Goal: Information Seeking & Learning: Learn about a topic

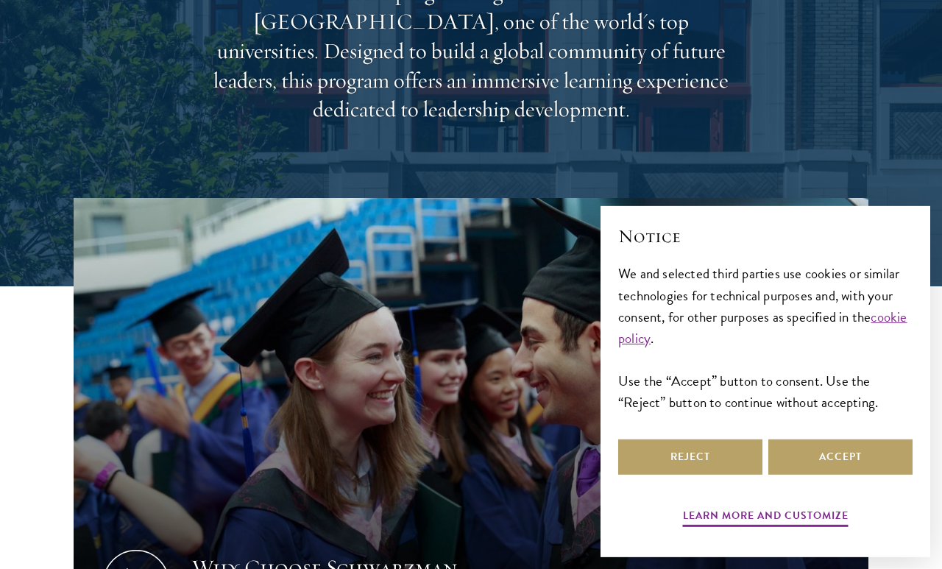
scroll to position [267, 0]
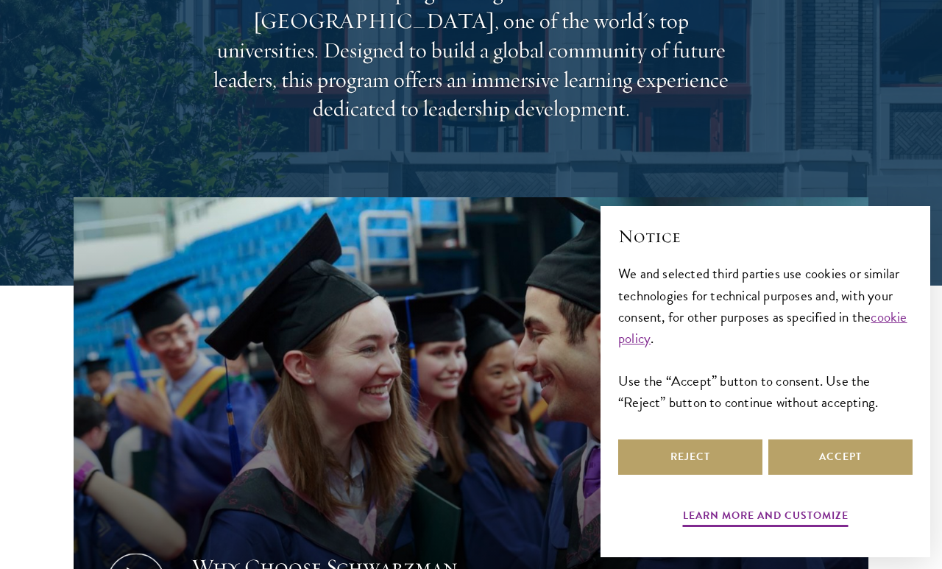
click at [708, 475] on button "Reject" at bounding box center [690, 456] width 144 height 35
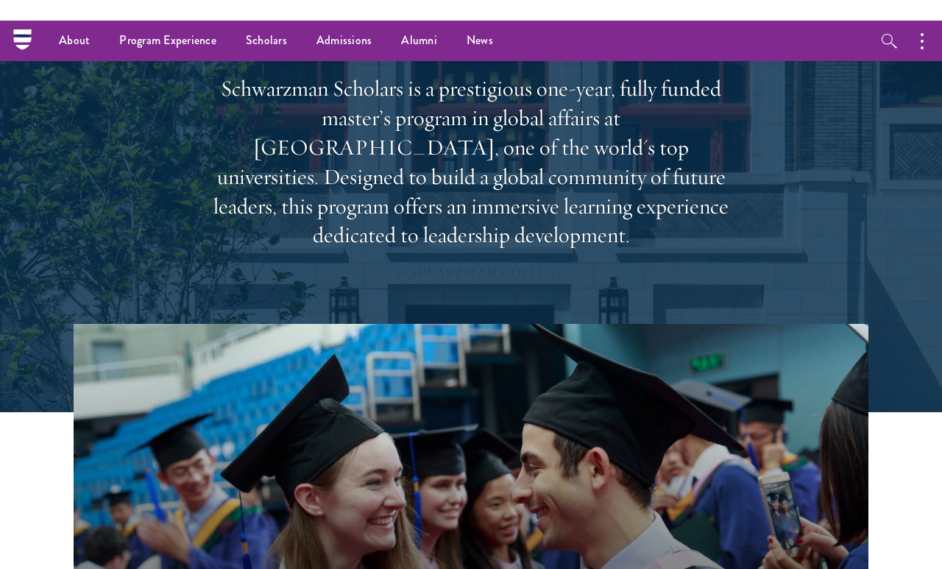
scroll to position [0, 0]
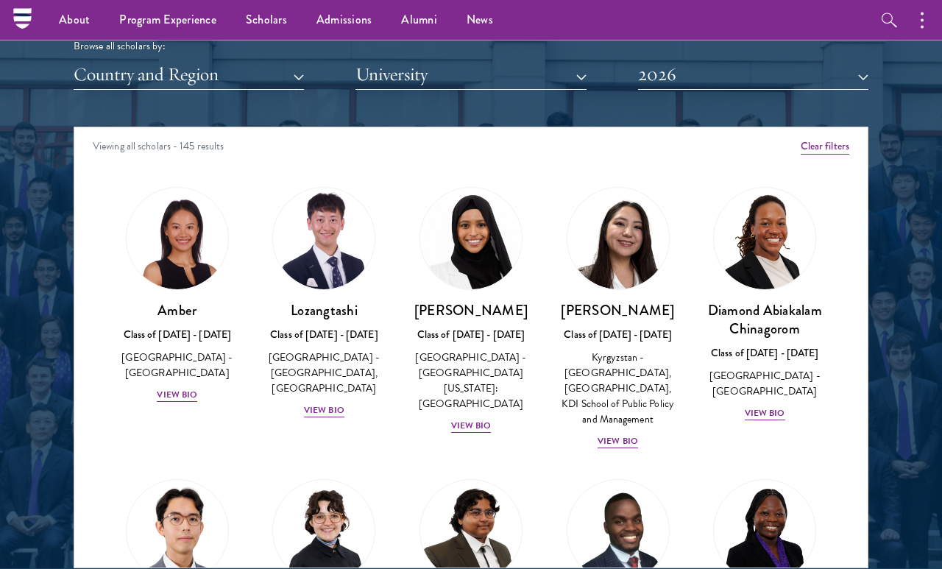
scroll to position [1770, 0]
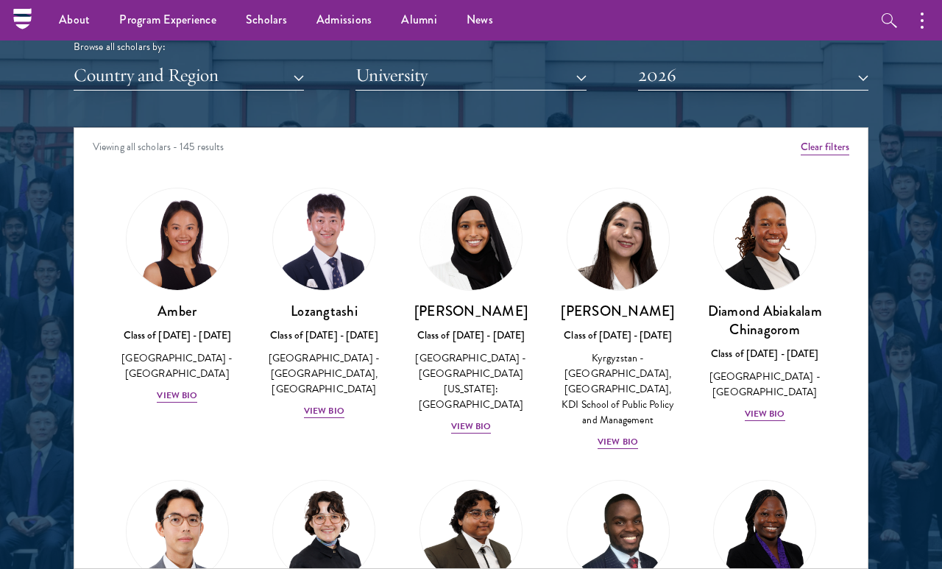
click at [274, 60] on button "Country and Region" at bounding box center [189, 75] width 230 height 30
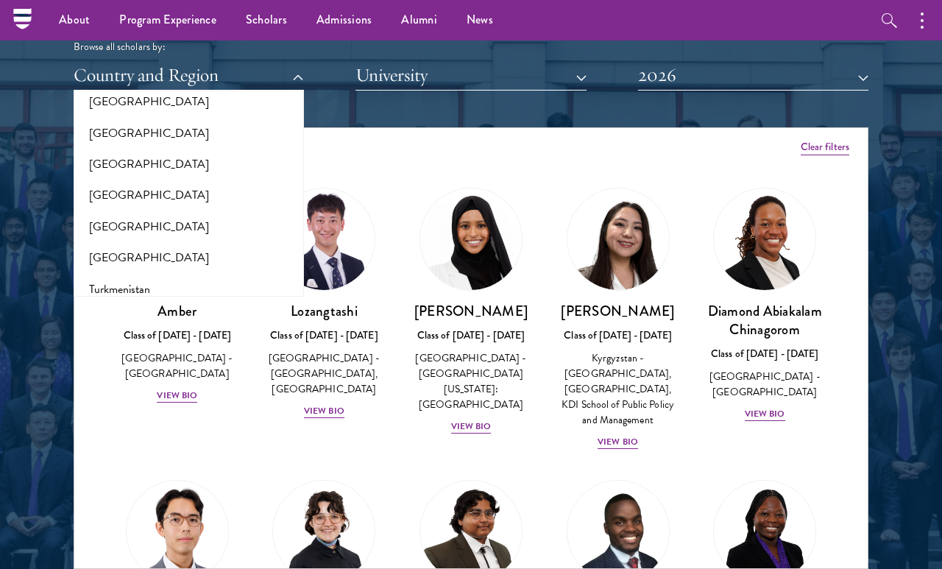
scroll to position [2807, 0]
click at [141, 241] on button "[GEOGRAPHIC_DATA]" at bounding box center [188, 256] width 221 height 31
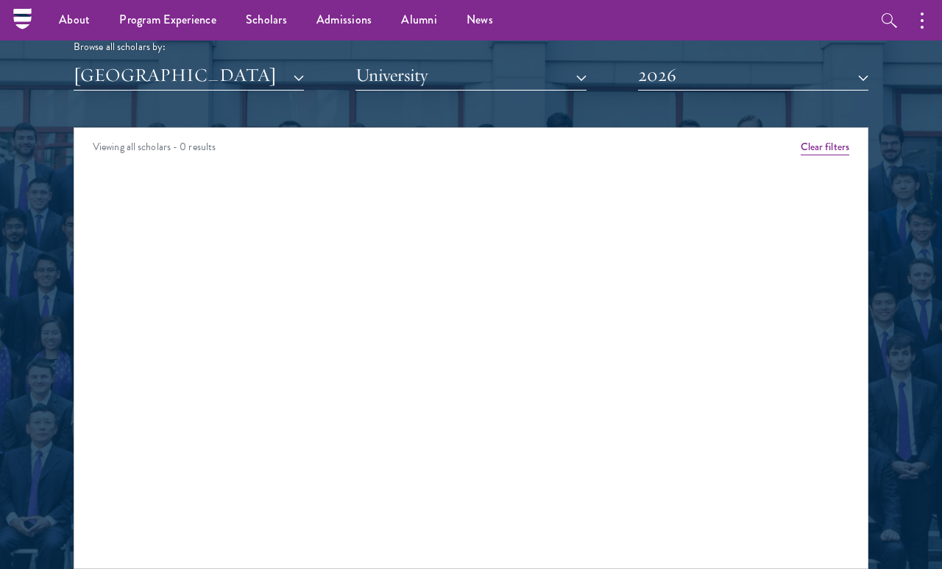
click at [237, 94] on div "Scholar Directory Congratulations and welcome to the Schwarzman Scholars Class …" at bounding box center [471, 194] width 795 height 748
click at [263, 65] on button "[GEOGRAPHIC_DATA]" at bounding box center [189, 75] width 230 height 30
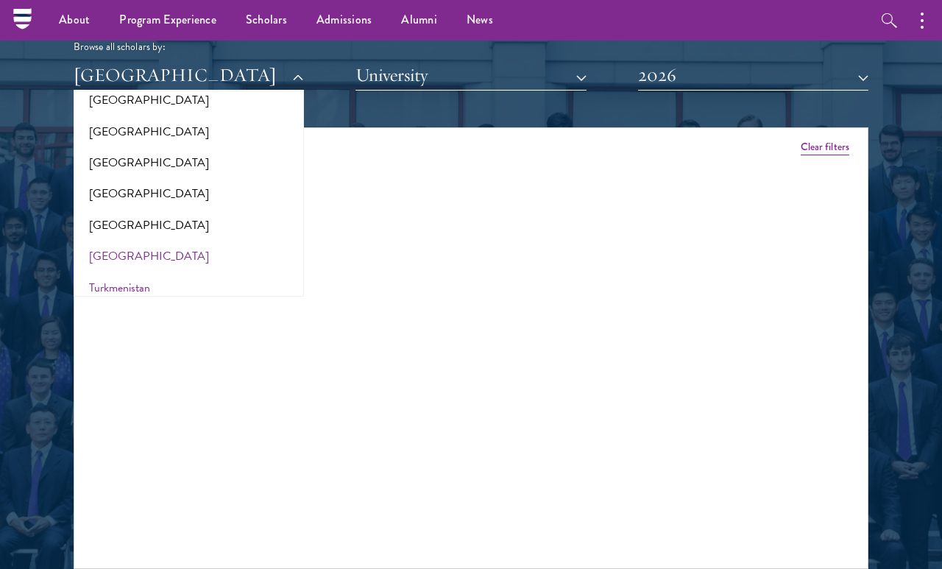
click at [196, 272] on button "Turkmenistan" at bounding box center [188, 287] width 221 height 31
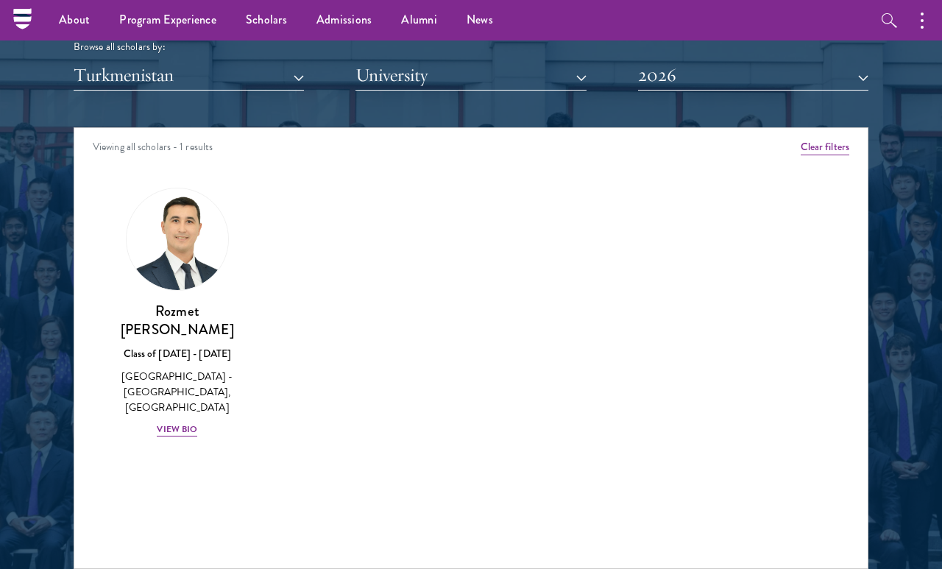
click at [246, 71] on button "Turkmenistan" at bounding box center [189, 75] width 230 height 30
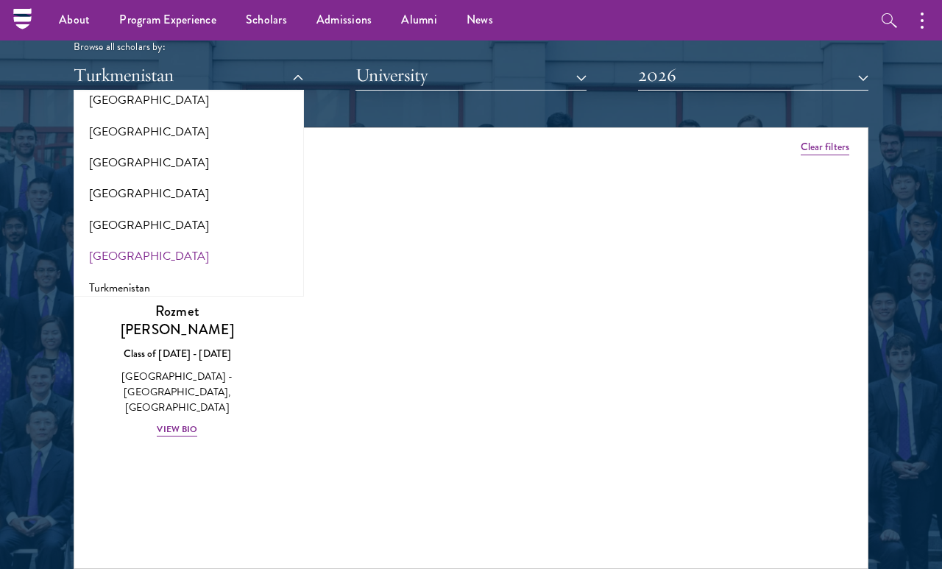
click at [178, 241] on button "[GEOGRAPHIC_DATA]" at bounding box center [188, 256] width 221 height 31
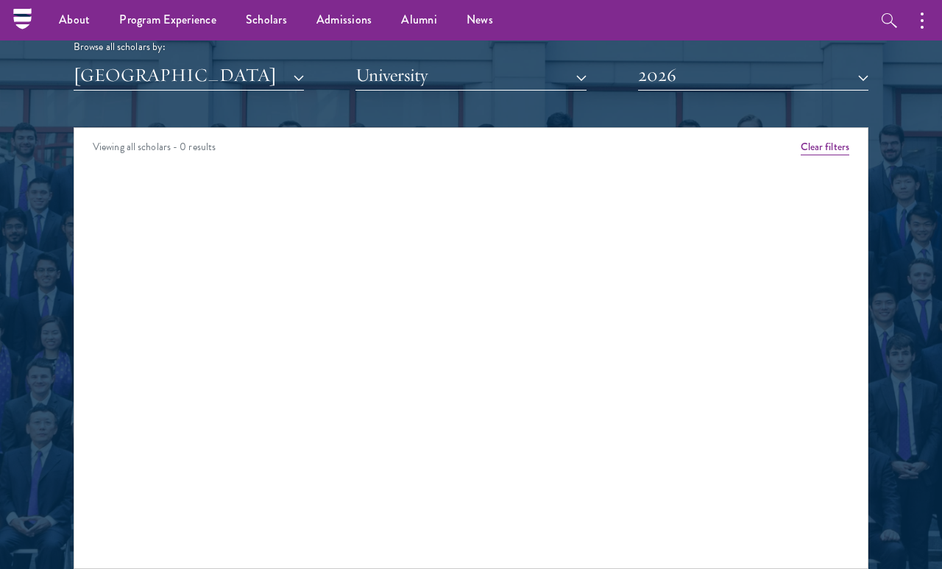
click at [266, 75] on button "[GEOGRAPHIC_DATA]" at bounding box center [189, 75] width 230 height 30
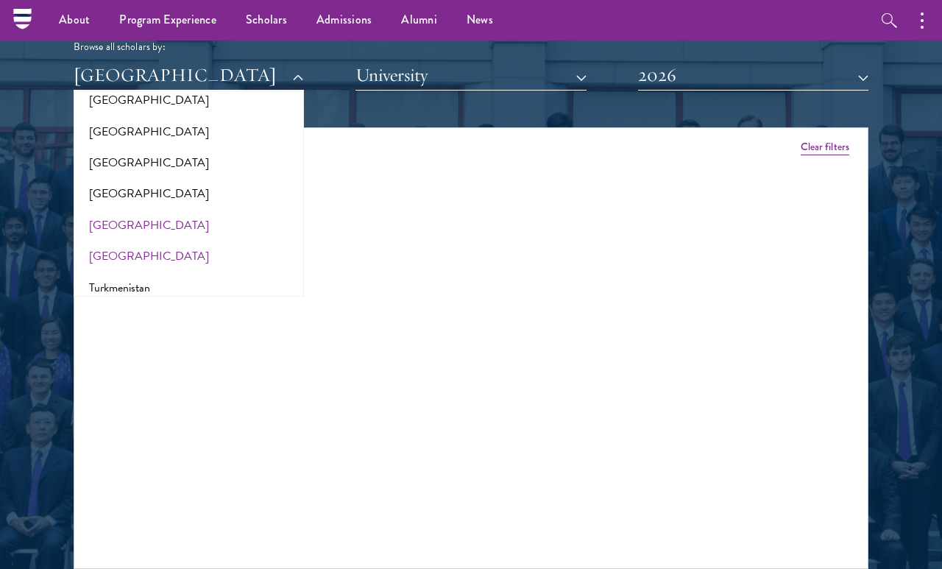
click at [204, 210] on button "[GEOGRAPHIC_DATA]" at bounding box center [188, 225] width 221 height 31
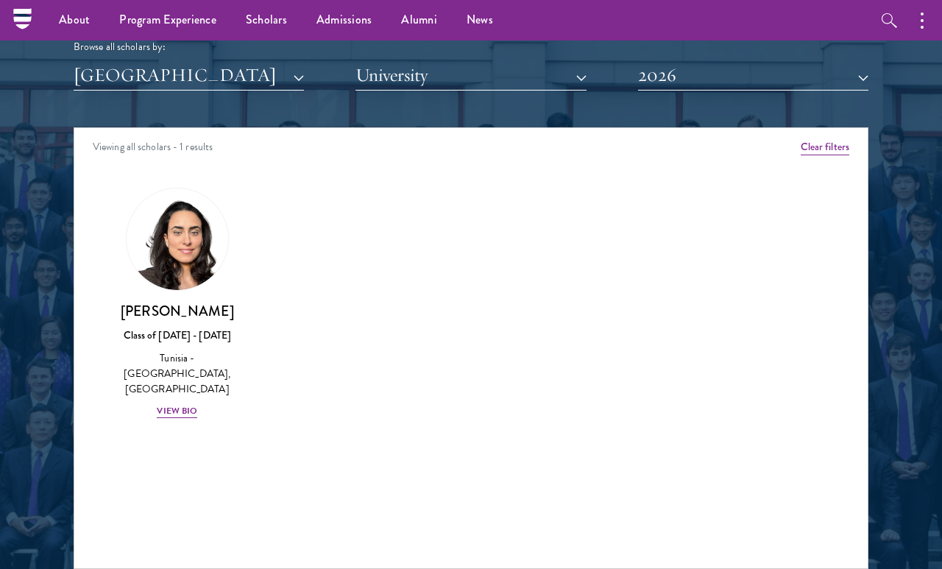
click at [266, 64] on button "[GEOGRAPHIC_DATA]" at bounding box center [189, 75] width 230 height 30
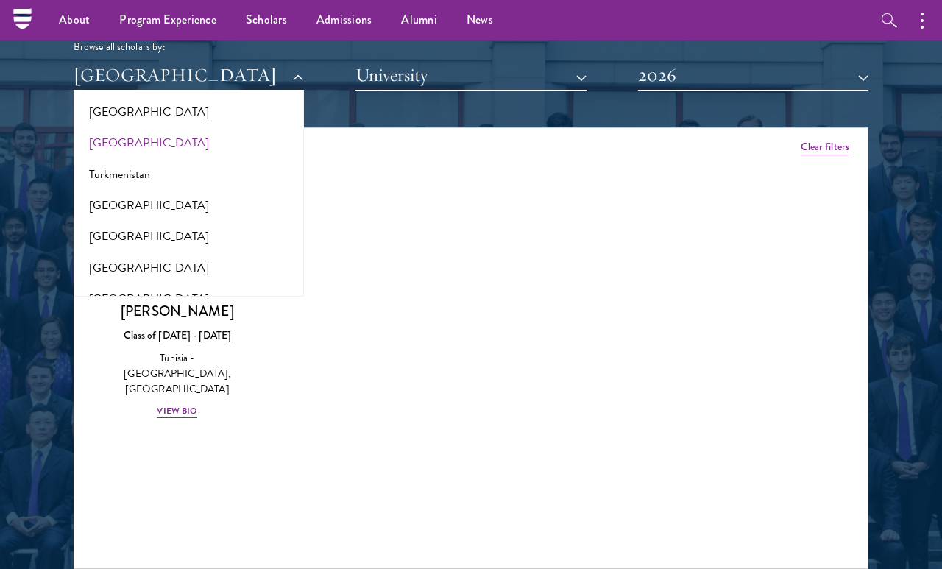
scroll to position [2921, 0]
click at [221, 252] on button "[GEOGRAPHIC_DATA]" at bounding box center [188, 267] width 221 height 31
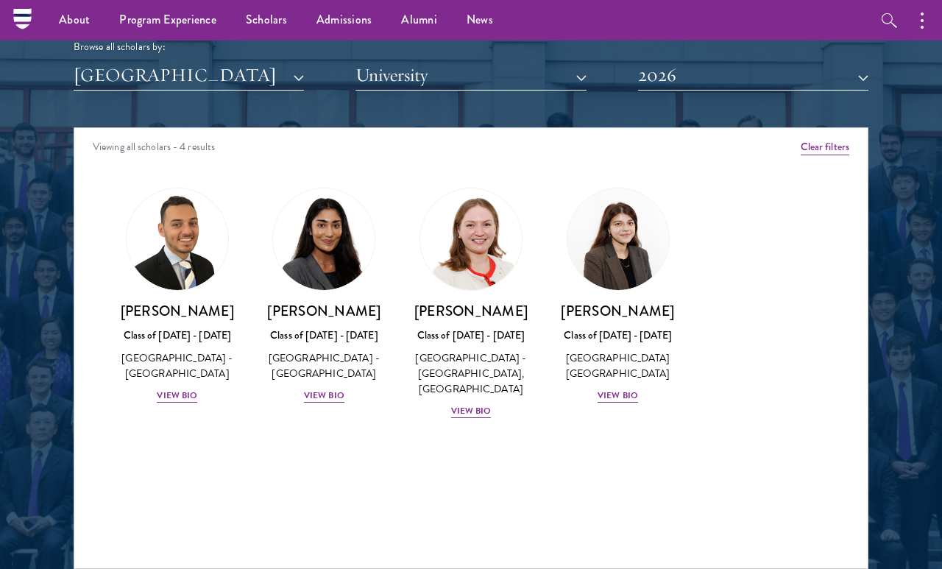
click at [257, 83] on button "[GEOGRAPHIC_DATA]" at bounding box center [189, 75] width 230 height 30
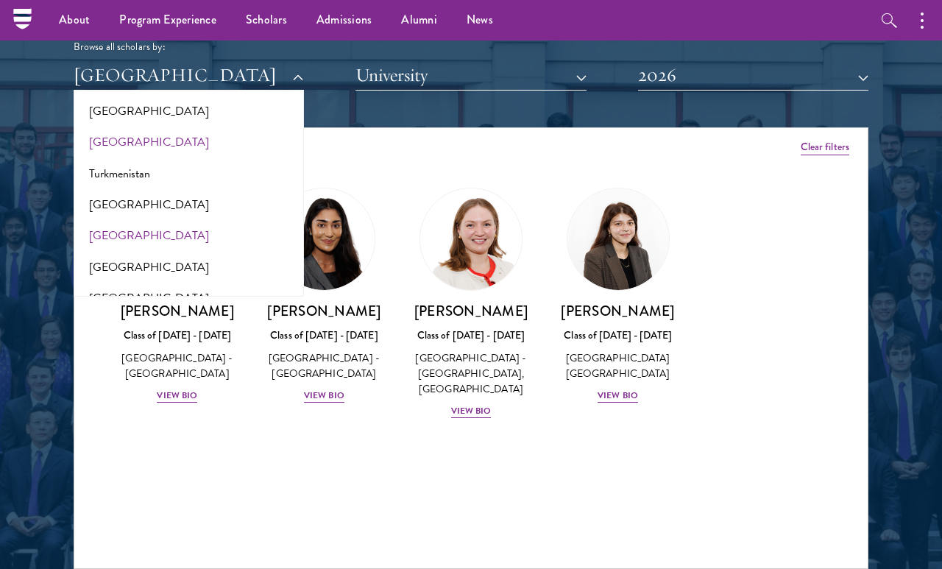
click at [211, 220] on button "[GEOGRAPHIC_DATA]" at bounding box center [188, 235] width 221 height 31
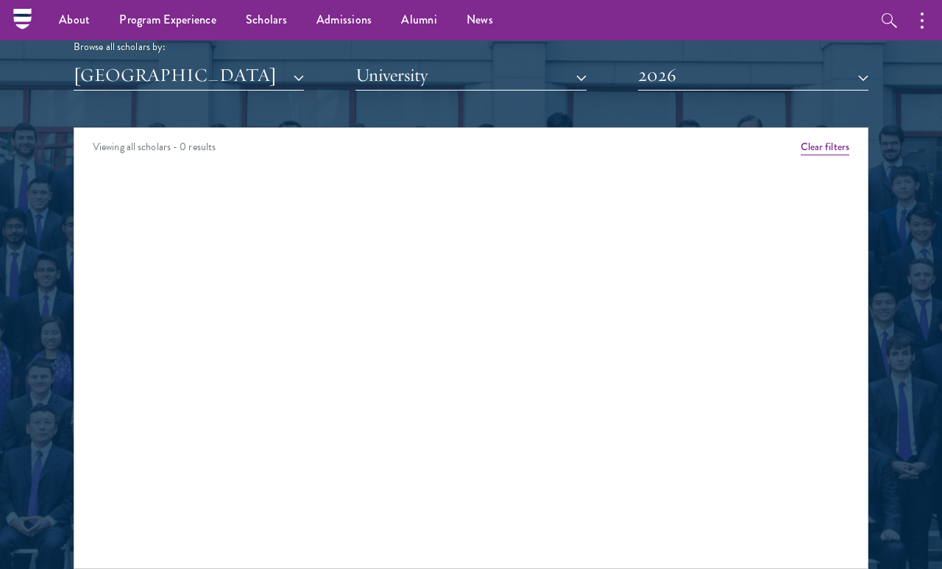
click at [285, 69] on button "[GEOGRAPHIC_DATA]" at bounding box center [189, 75] width 230 height 30
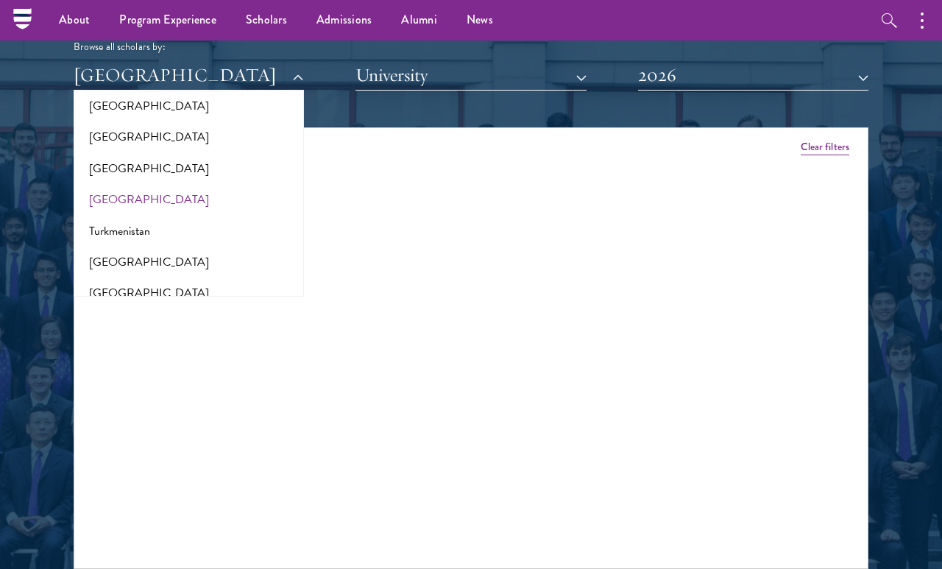
scroll to position [2863, 0]
click at [216, 185] on button "[GEOGRAPHIC_DATA]" at bounding box center [188, 200] width 221 height 31
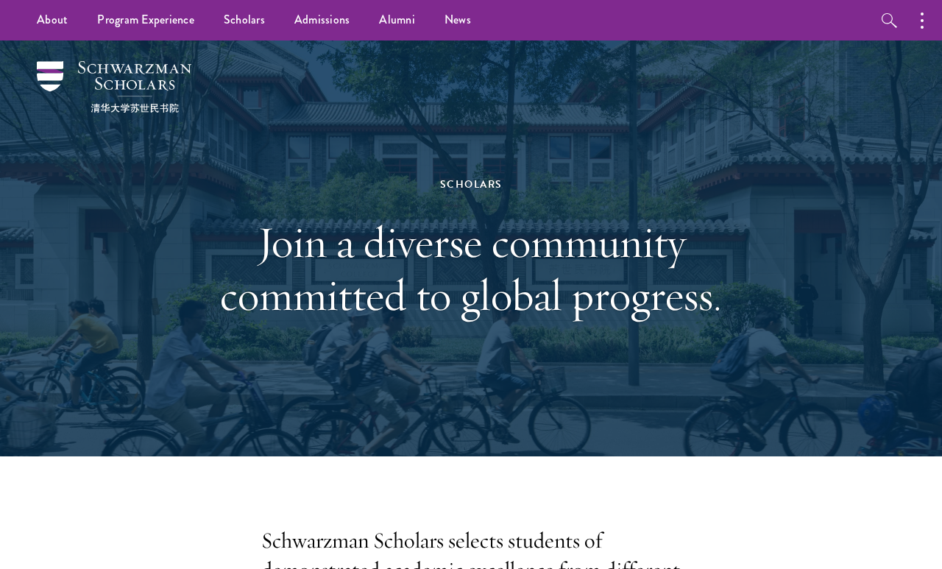
click at [46, 96] on img at bounding box center [114, 87] width 155 height 52
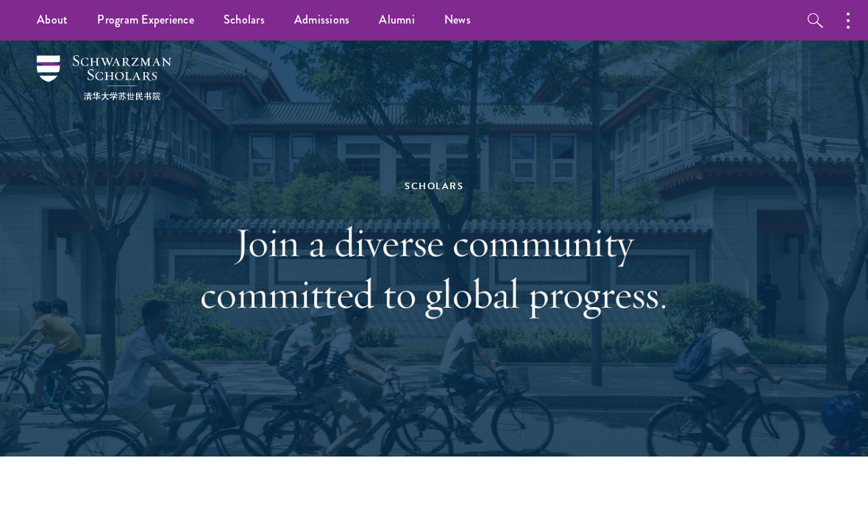
scroll to position [33, 5]
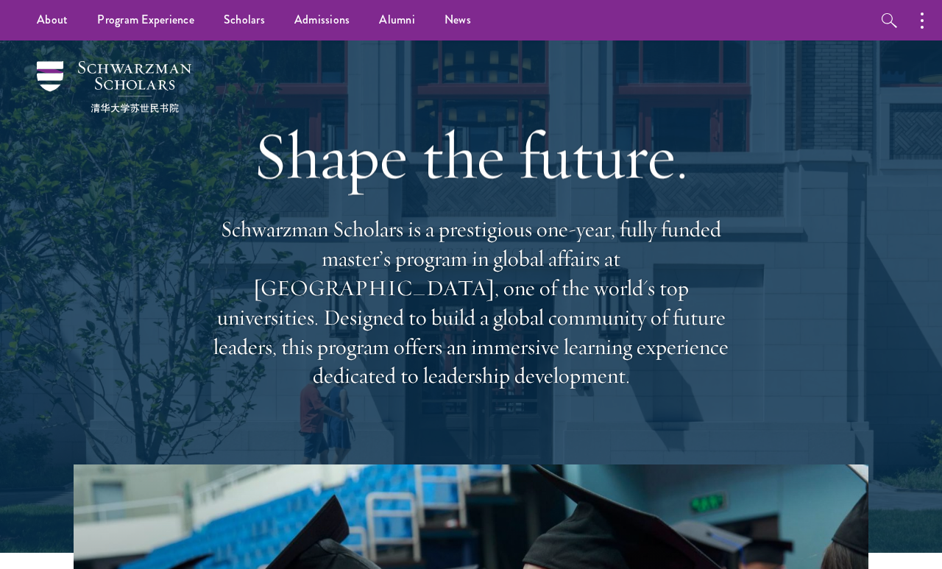
click at [364, 237] on p "Schwarzman Scholars is a prestigious one-year, fully funded master’s program in…" at bounding box center [471, 303] width 530 height 176
